Goal: Information Seeking & Learning: Learn about a topic

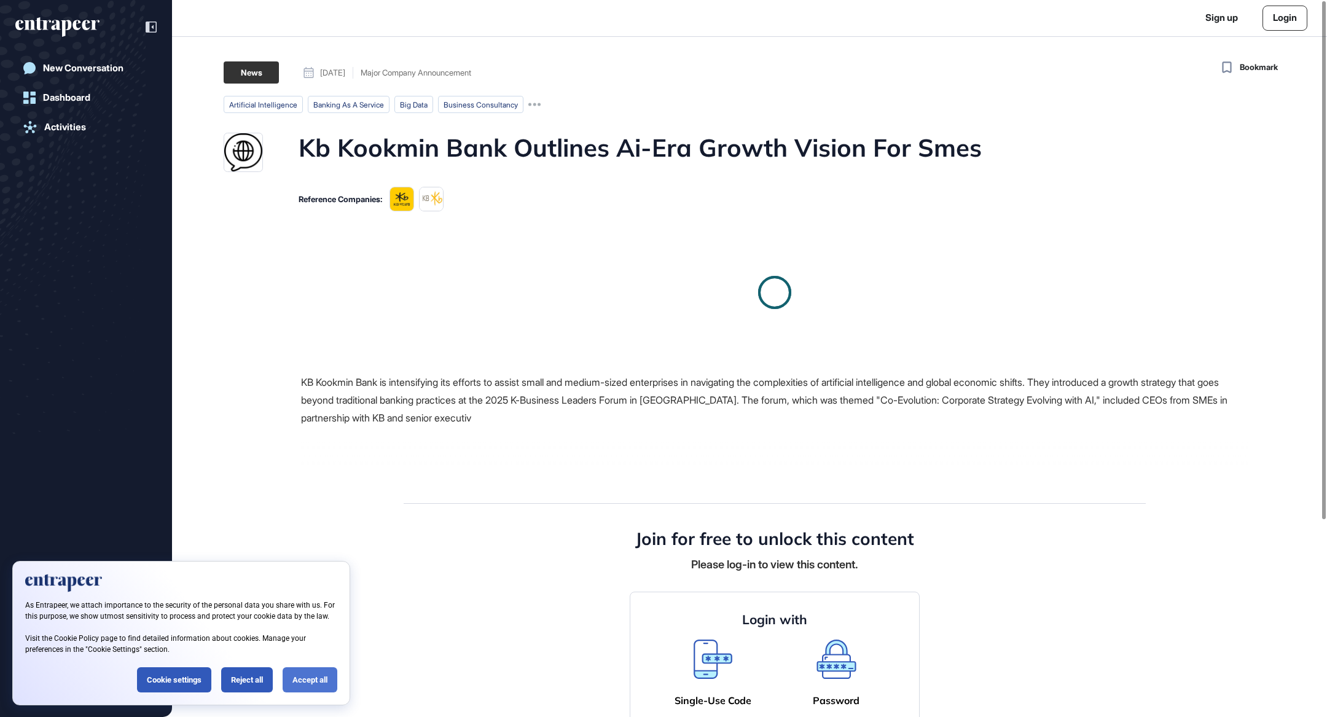
click at [321, 680] on div "Accept all" at bounding box center [310, 679] width 55 height 25
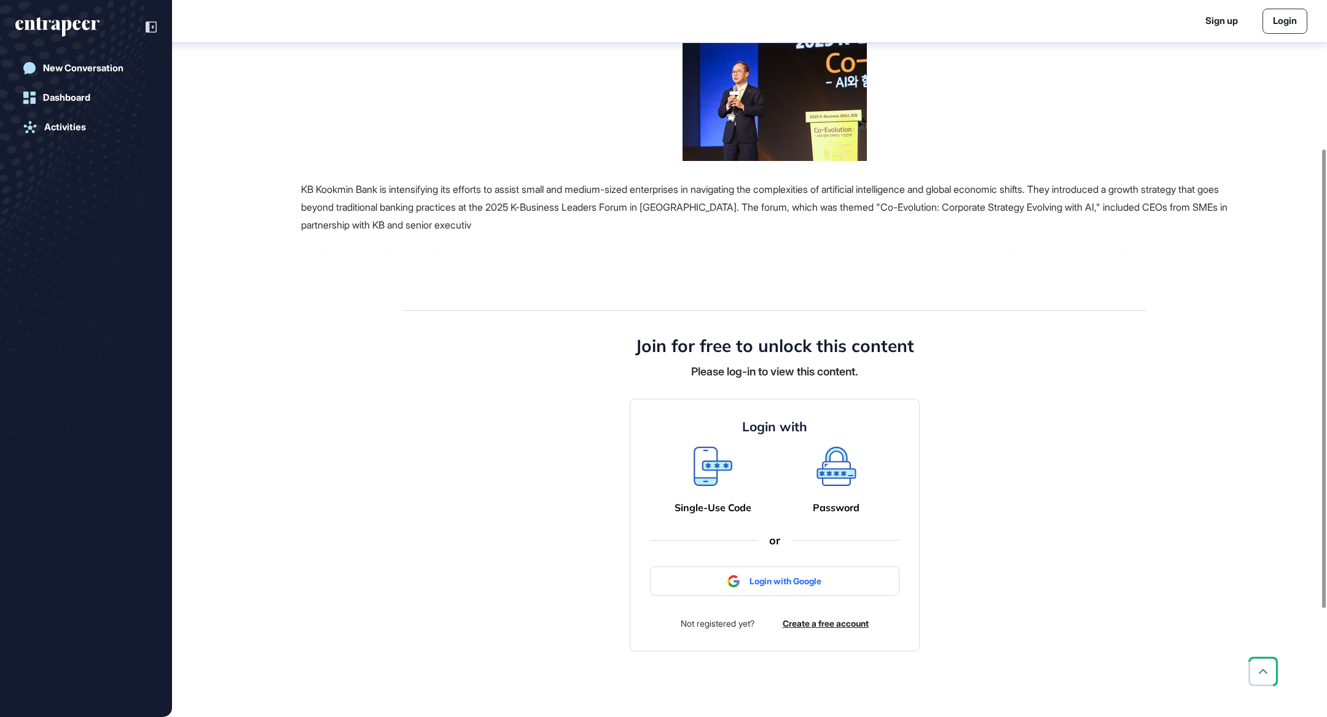
scroll to position [248, 0]
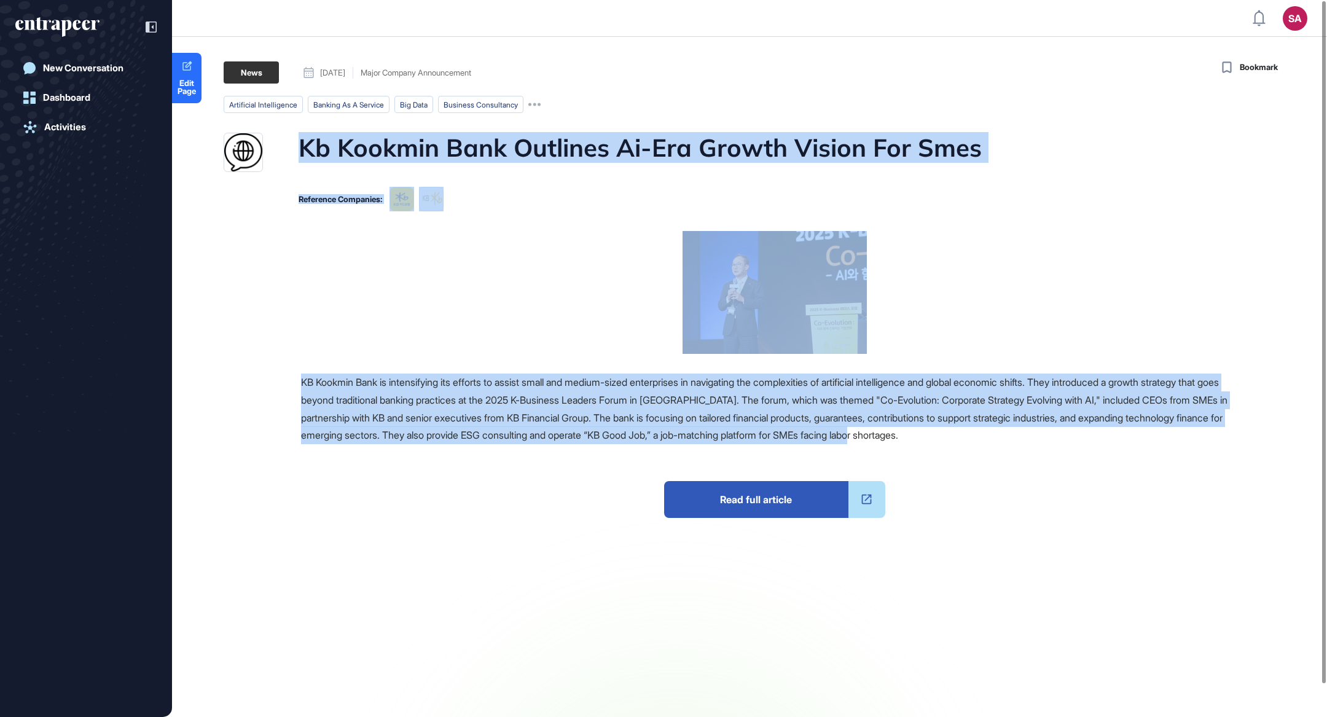
drag, startPoint x: 292, startPoint y: 140, endPoint x: 1043, endPoint y: 460, distance: 816.4
click at [1065, 445] on main "News September 14, 2025 Major Company Announcement September 14, 2025 Major Com…" at bounding box center [751, 369] width 1153 height 616
click at [805, 504] on span "Read full article" at bounding box center [756, 499] width 184 height 37
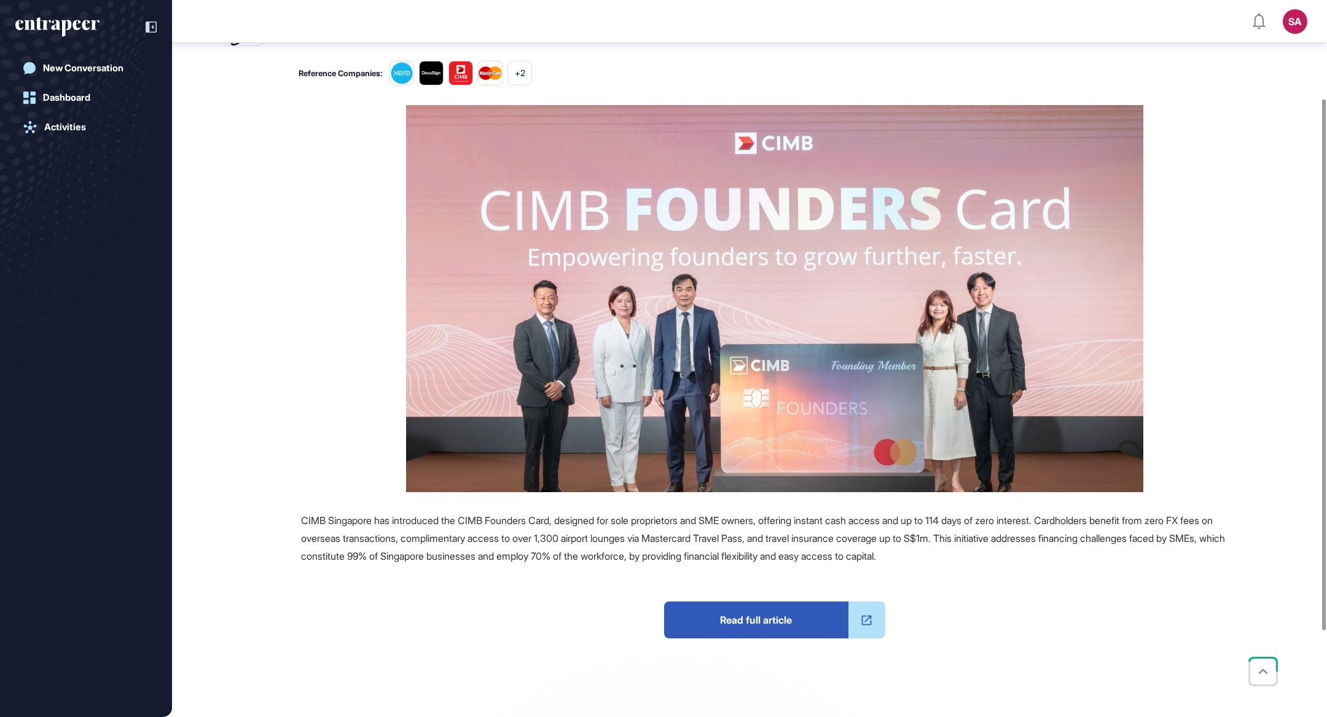
scroll to position [86, 0]
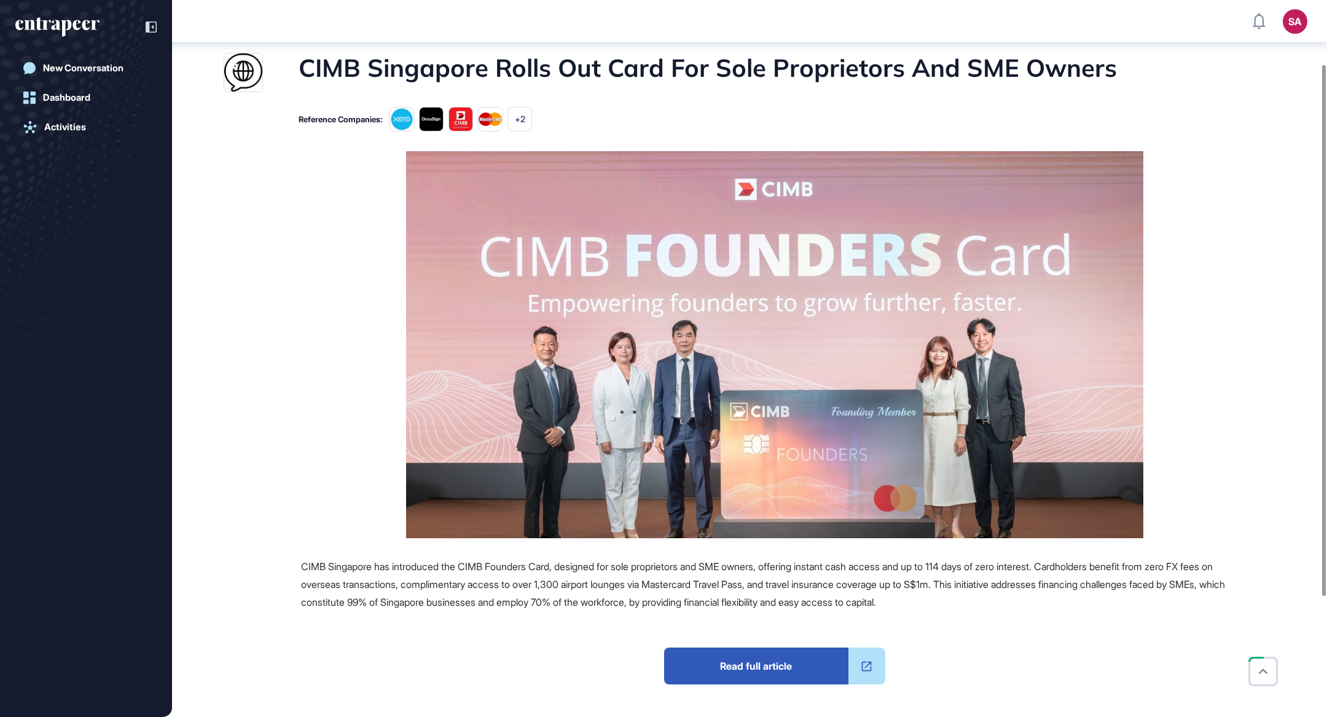
click at [777, 666] on span "Read full article" at bounding box center [756, 666] width 184 height 37
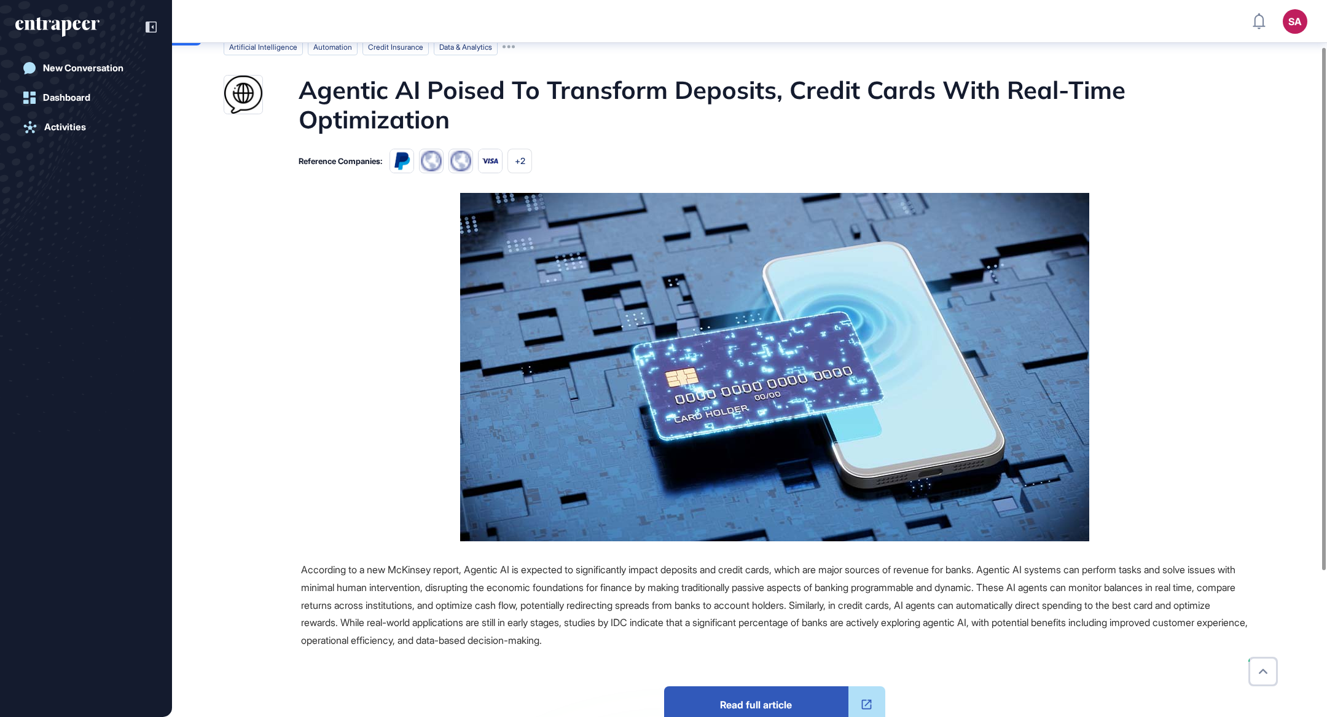
scroll to position [251, 0]
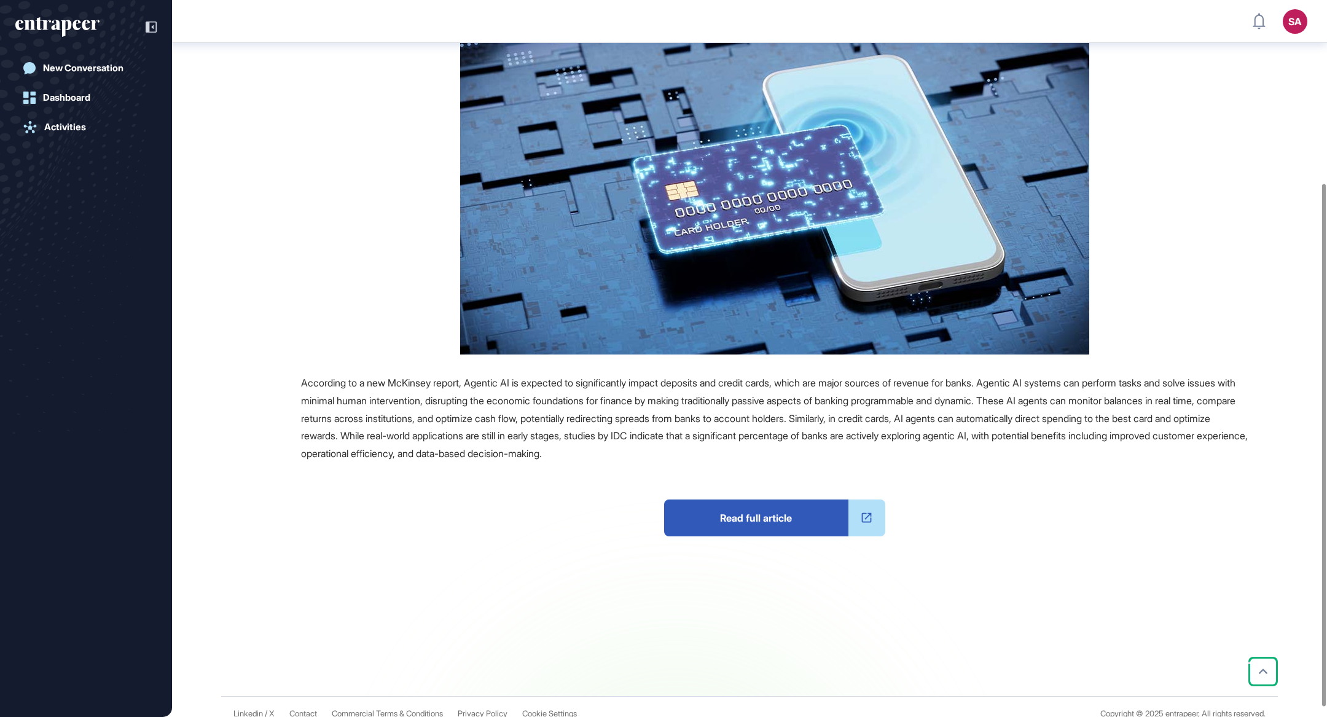
click at [808, 525] on span "Read full article" at bounding box center [756, 518] width 184 height 37
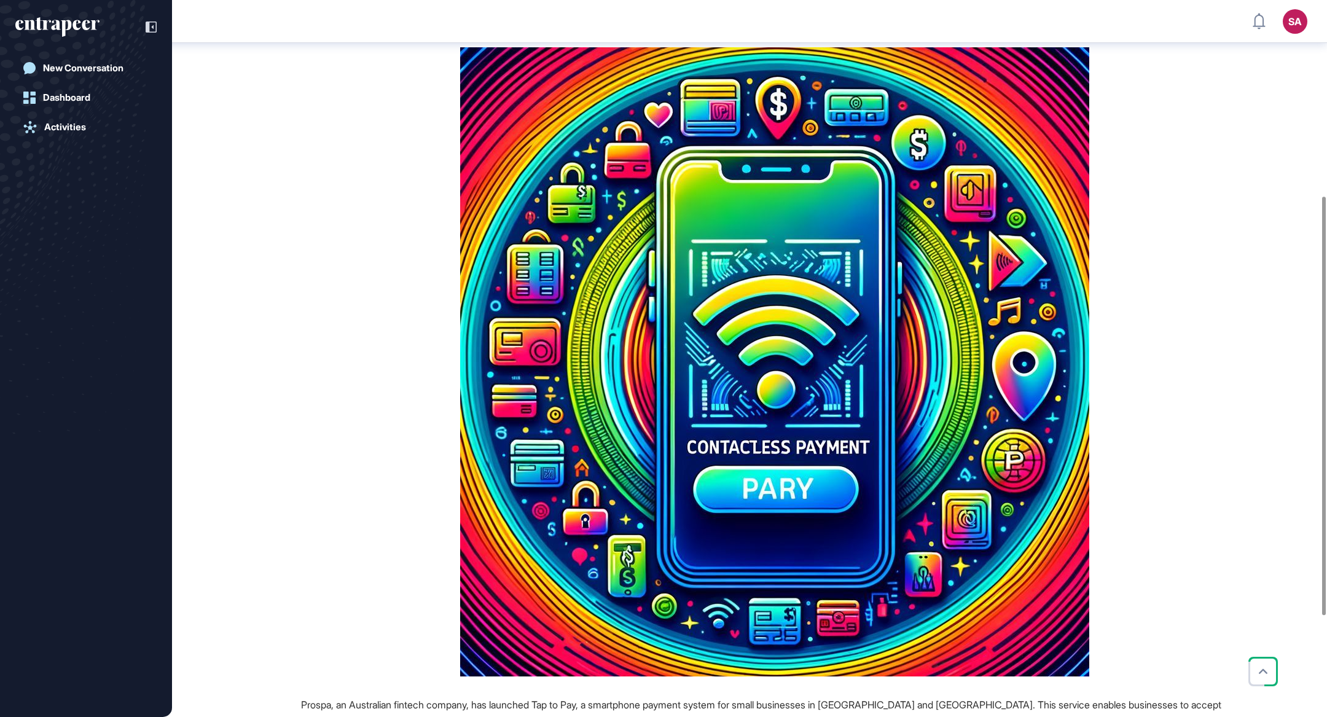
scroll to position [469, 0]
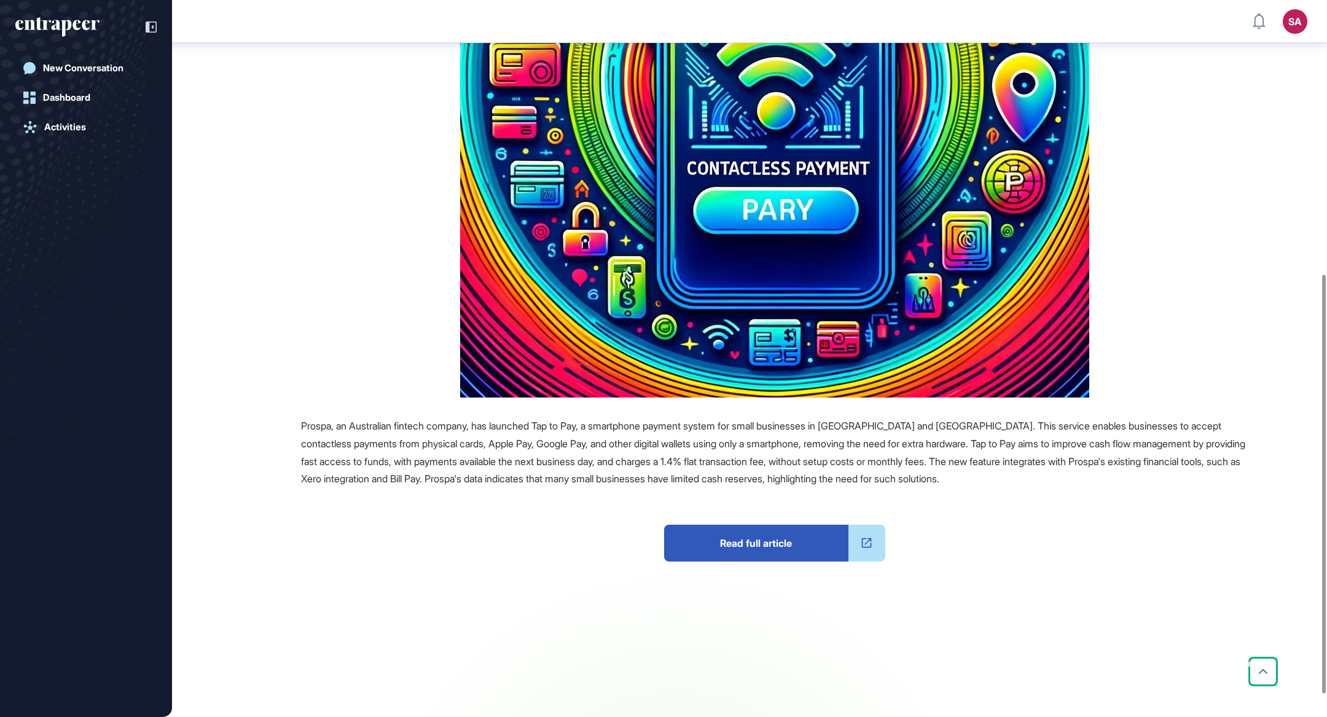
click at [835, 548] on span "Read full article" at bounding box center [756, 543] width 184 height 37
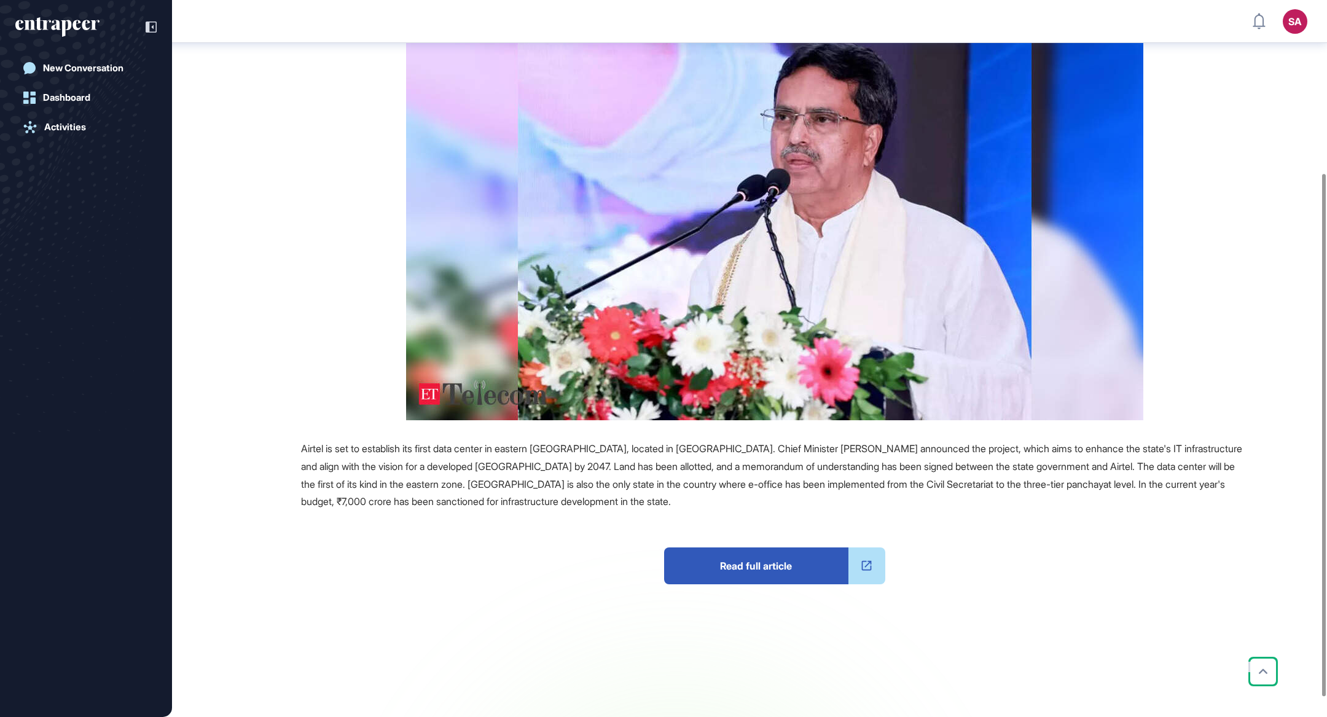
scroll to position [262, 0]
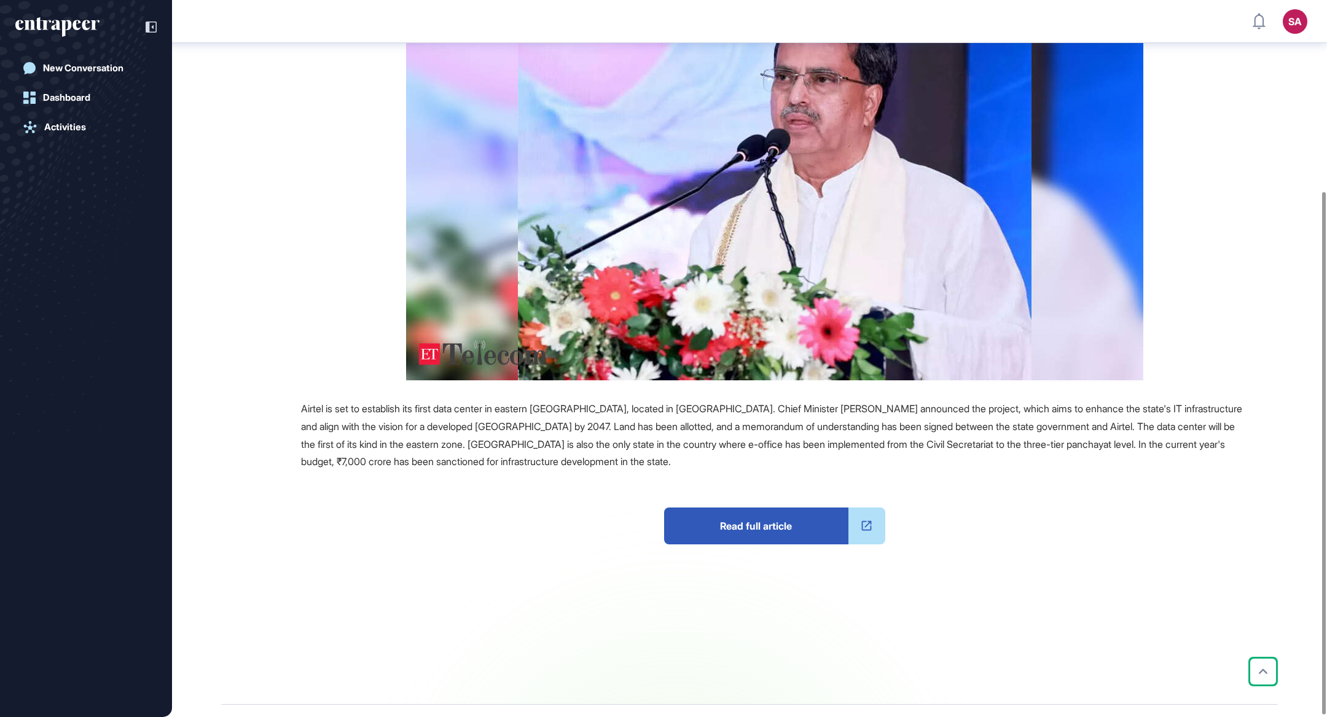
click at [808, 508] on span "Read full article" at bounding box center [756, 526] width 184 height 37
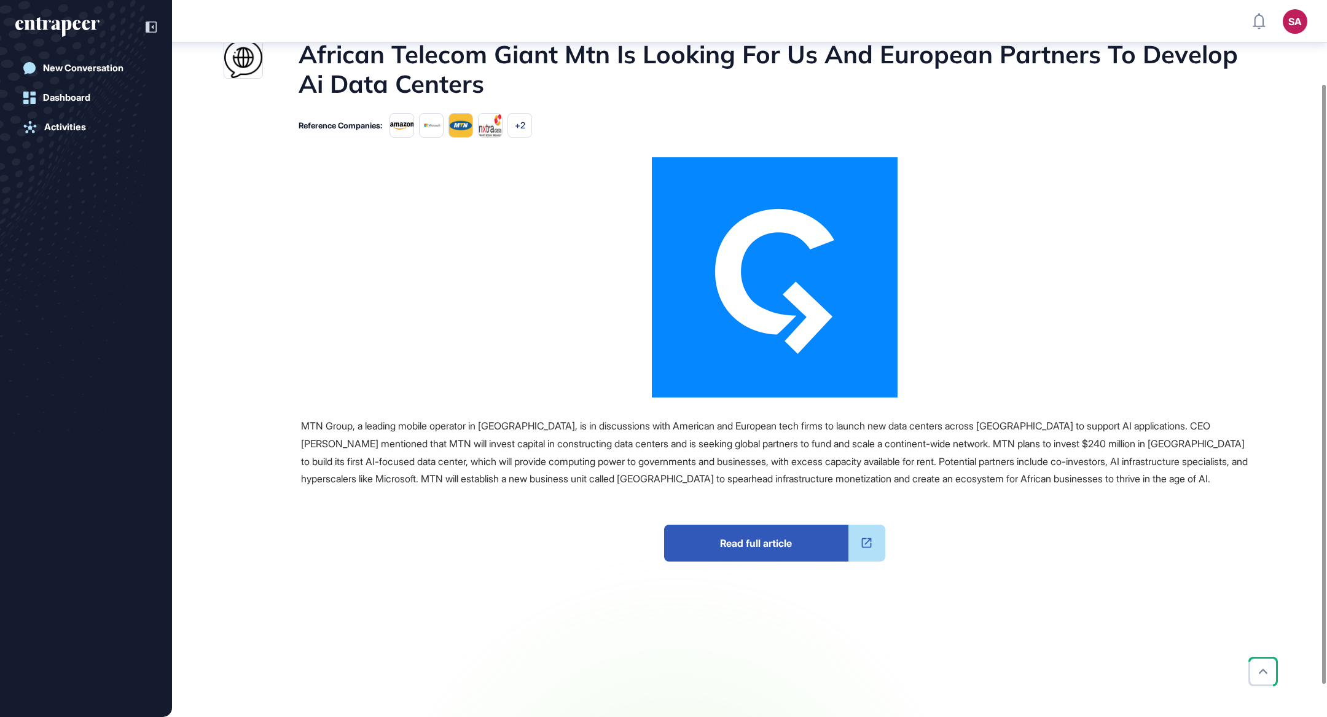
scroll to position [100, 0]
click at [803, 551] on span "Read full article" at bounding box center [756, 543] width 184 height 37
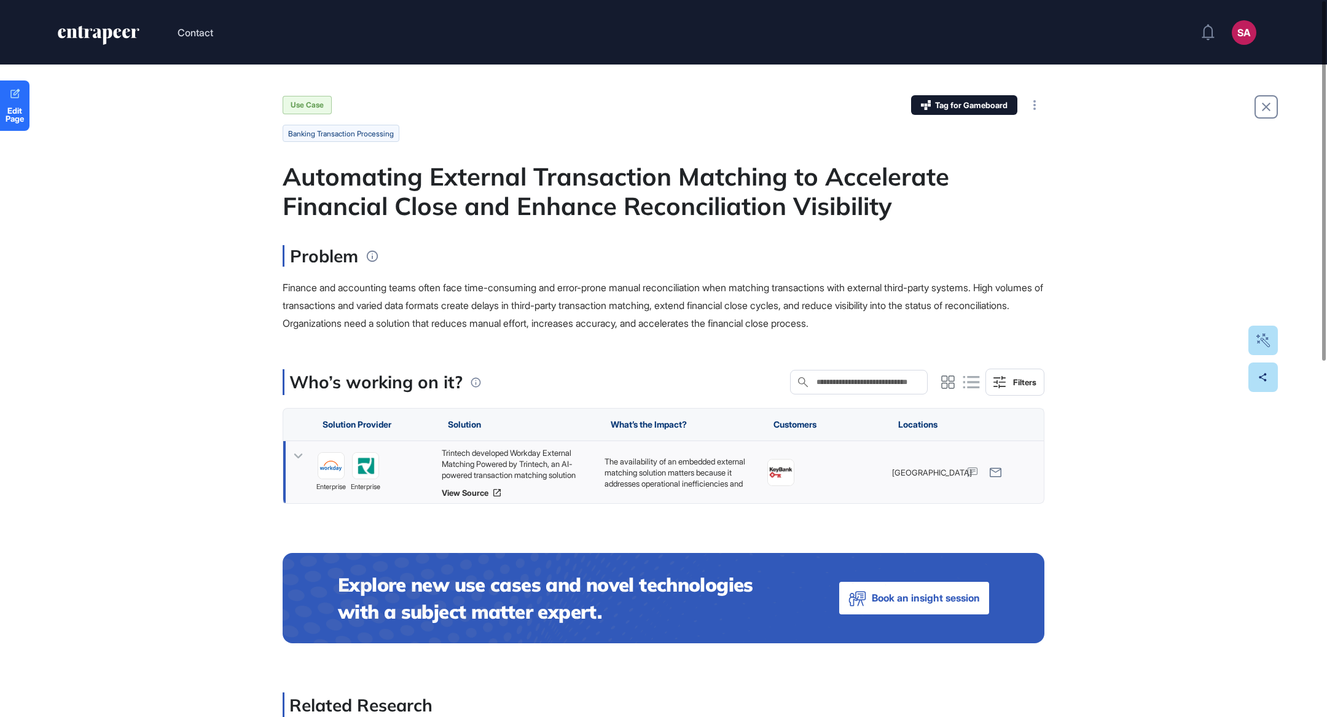
click at [489, 458] on div "Trintech developed Workday External Matching Powered by Trintech, an AI-powered…" at bounding box center [517, 463] width 151 height 33
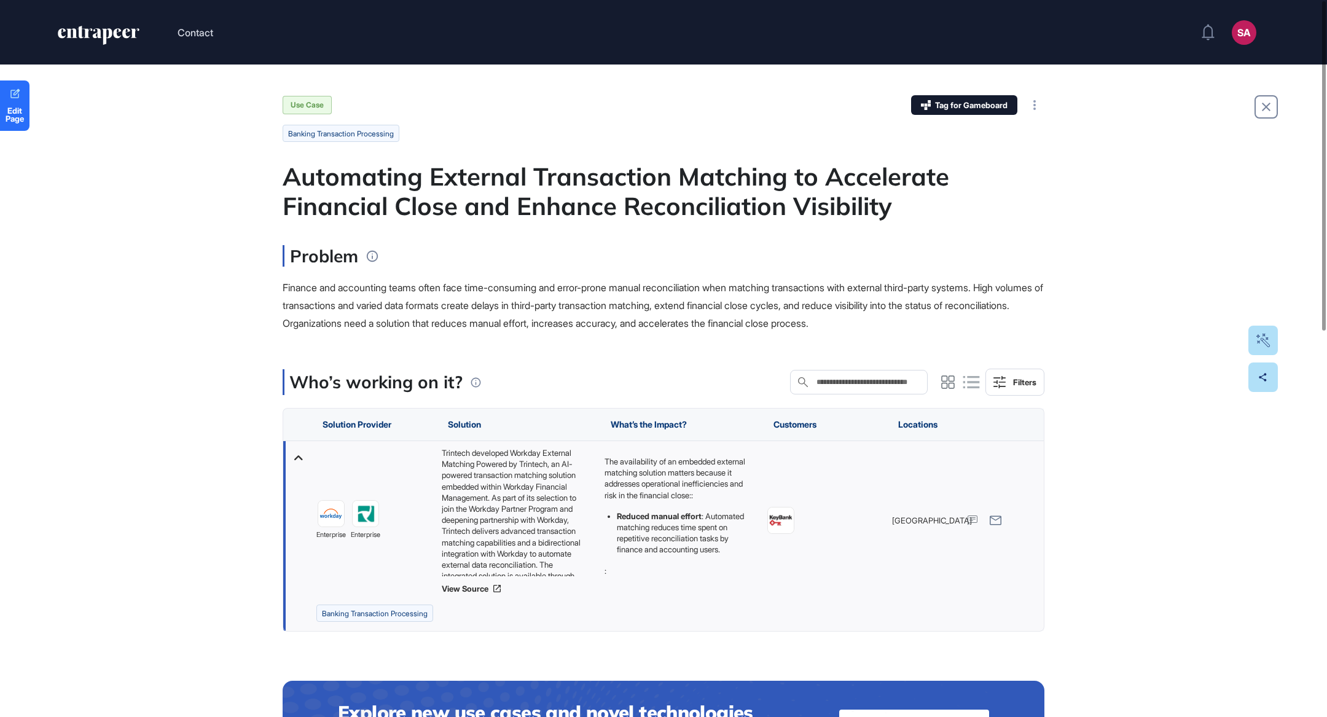
click at [297, 164] on div "Automating External Transaction Matching to Accelerate Financial Close and Enha…" at bounding box center [664, 191] width 762 height 59
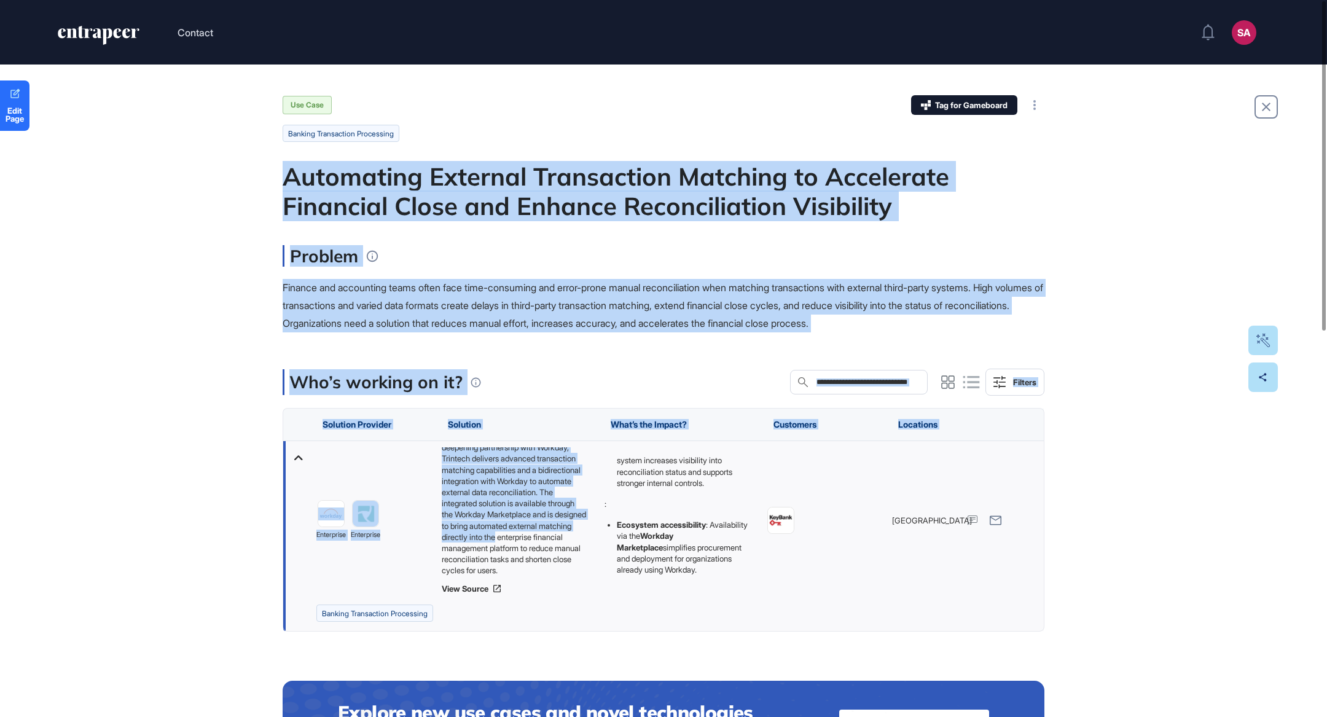
scroll to position [296, 0]
drag, startPoint x: 288, startPoint y: 167, endPoint x: 662, endPoint y: 582, distance: 558.3
copy main "Automating External Transaction Matching to Accelerate Financial Close and Enha…"
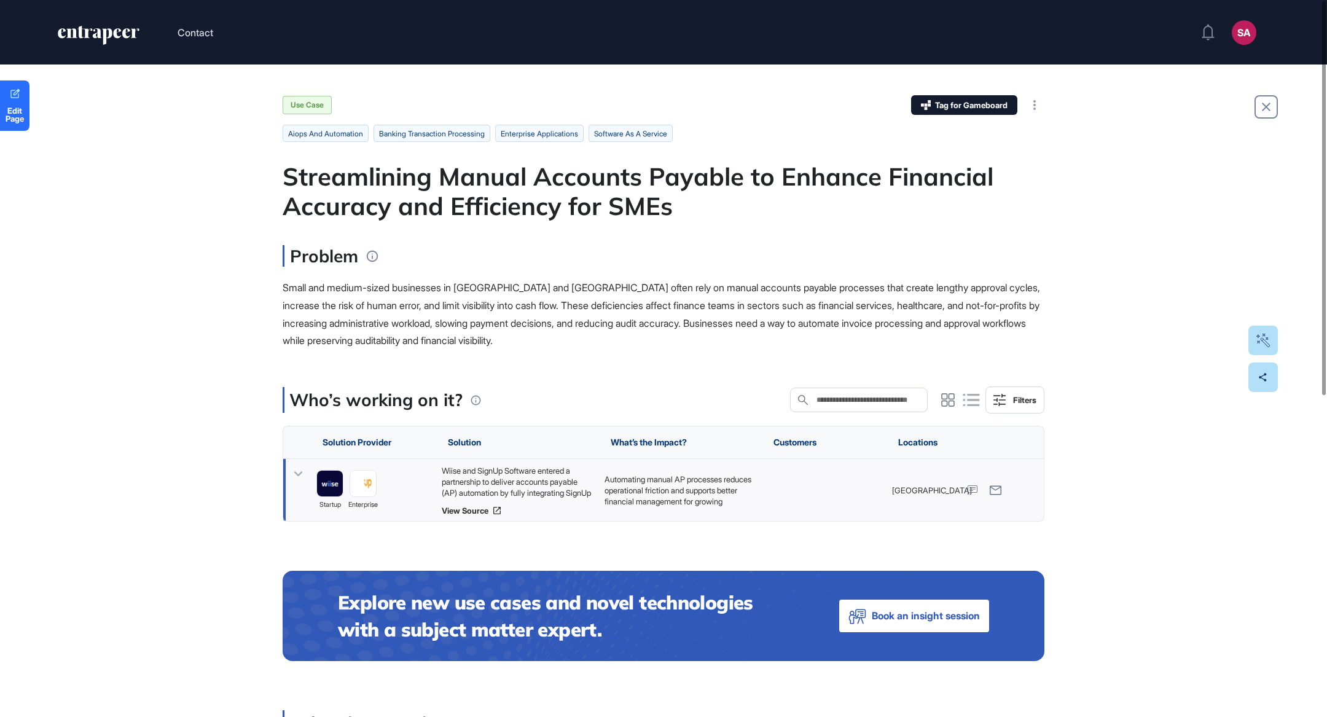
click at [517, 483] on div "Wiise and SignUp Software entered a partnership to deliver accounts payable (AP…" at bounding box center [517, 481] width 151 height 33
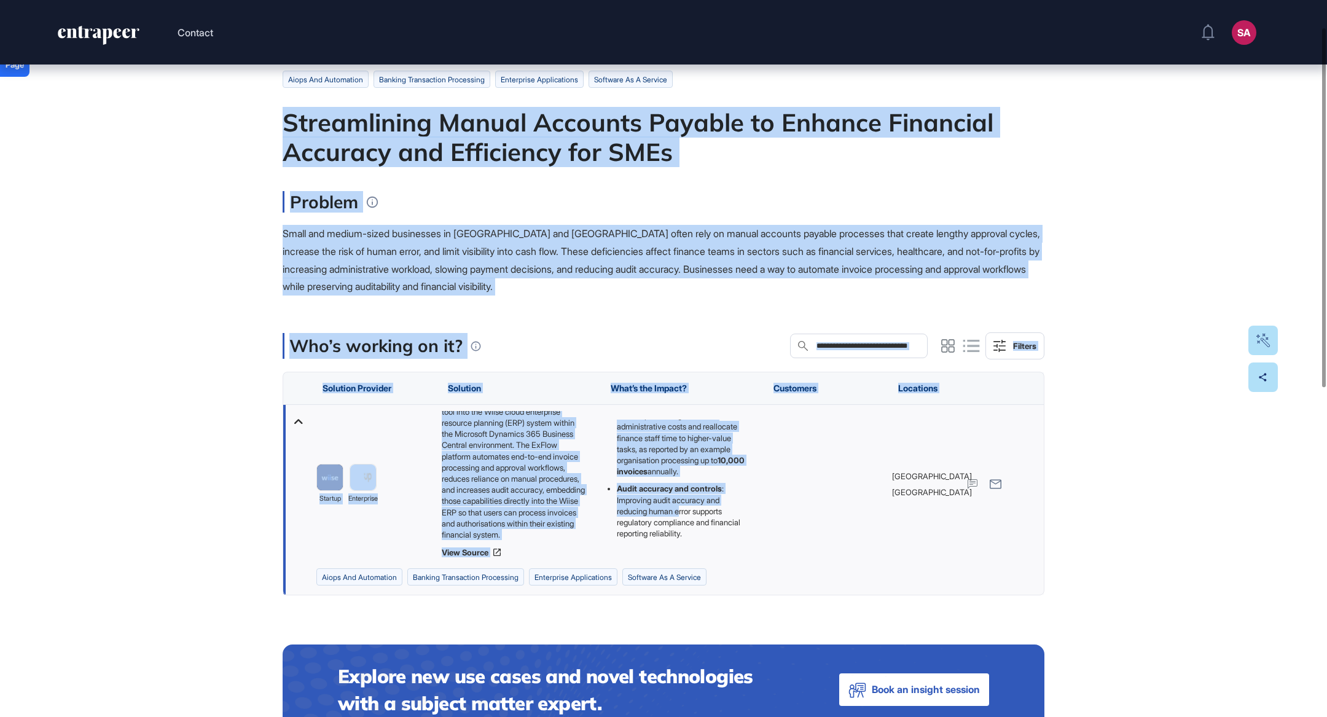
scroll to position [69, 0]
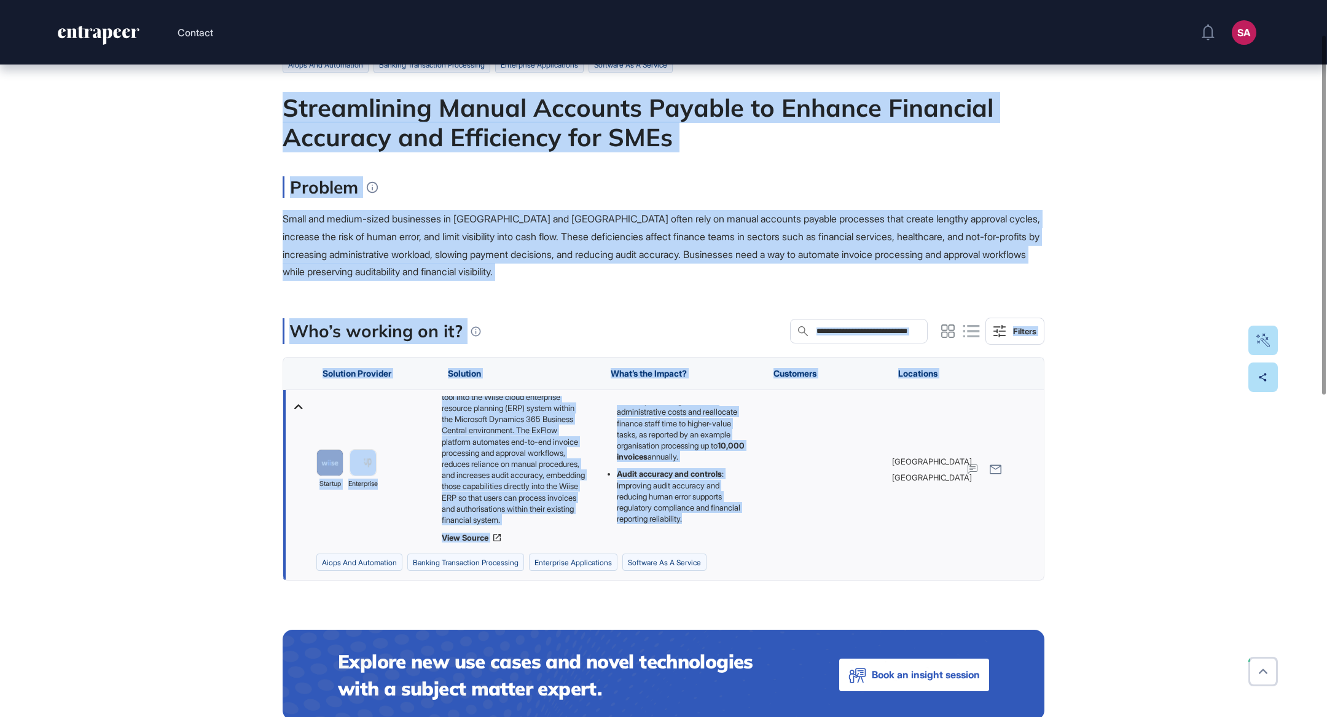
drag, startPoint x: 280, startPoint y: 141, endPoint x: 731, endPoint y: 522, distance: 590.9
click at [731, 522] on div "Edit Page Use Case Tag for Gameboard Build Partner Invest Acquire aiops and aut…" at bounding box center [663, 661] width 1327 height 1330
copy main "Streamlining Manual Accounts Payable to Enhance Financial Accuracy and Efficien…"
click at [819, 208] on div "Problem Small and medium-sized businesses in Australia and New Zealand often re…" at bounding box center [664, 228] width 762 height 104
